Goal: Entertainment & Leisure: Consume media (video, audio)

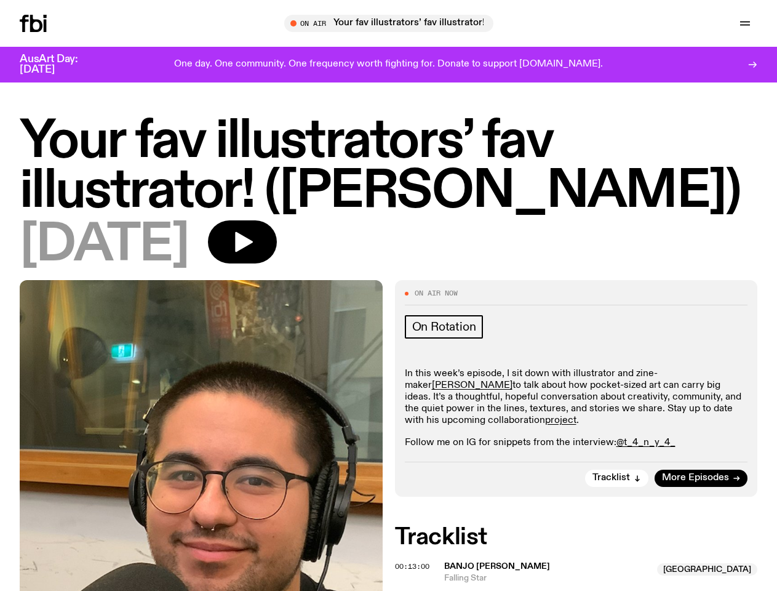
click at [0, 0] on icon "button" at bounding box center [0, 0] width 0 height 0
click at [394, 23] on input "text" at bounding box center [396, 23] width 298 height 10
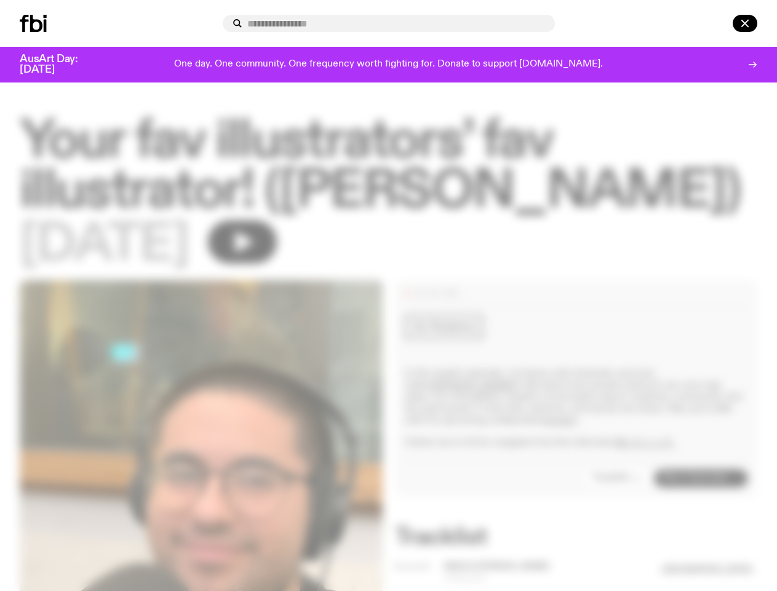
click at [545, 23] on input "text" at bounding box center [396, 23] width 298 height 10
click at [716, 23] on div at bounding box center [727, 23] width 59 height 17
click at [283, 254] on div at bounding box center [388, 295] width 777 height 591
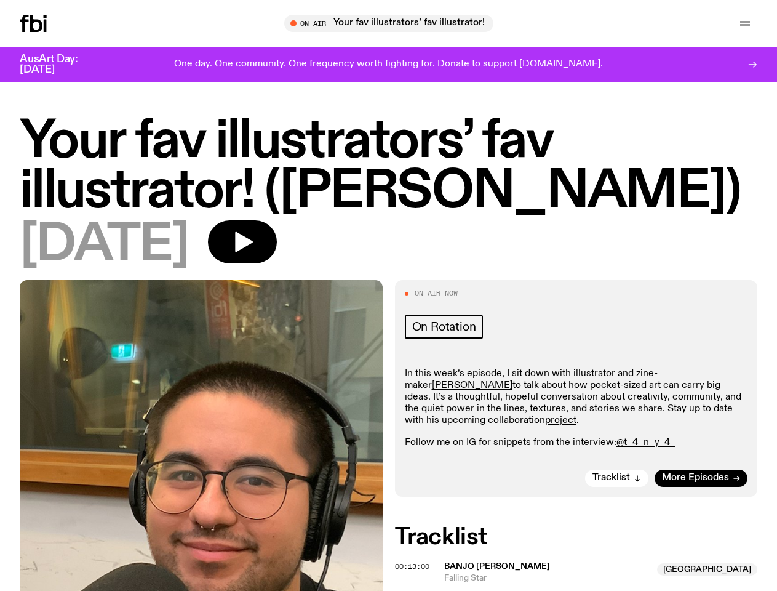
click at [618, 501] on div at bounding box center [388, 295] width 777 height 591
click at [414, 571] on span "00:13:00" at bounding box center [412, 566] width 34 height 10
click at [581, 572] on span "Banjo [PERSON_NAME]" at bounding box center [547, 566] width 206 height 12
